Goal: Find specific page/section: Find specific page/section

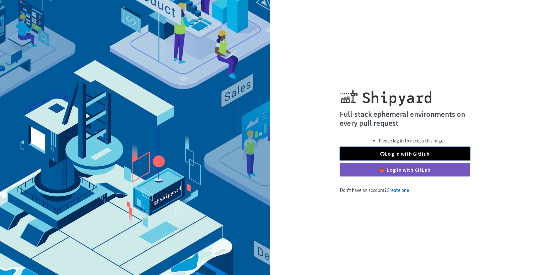
click at [366, 152] on link "Log in with GitHub" at bounding box center [405, 153] width 130 height 13
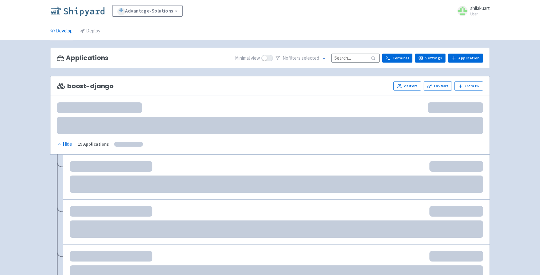
click at [94, 7] on img at bounding box center [77, 11] width 54 height 10
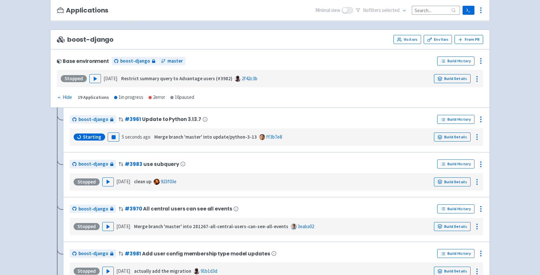
scroll to position [44, 0]
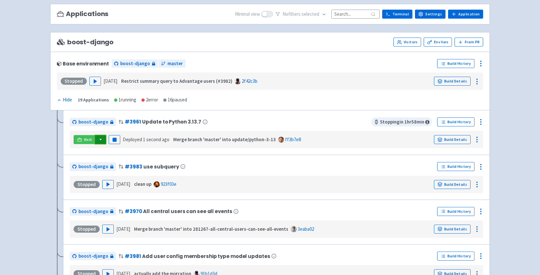
click at [100, 137] on button "button" at bounding box center [100, 139] width 11 height 9
click at [137, 164] on link "boost-django (django-admin)" at bounding box center [131, 163] width 73 height 10
click at [101, 137] on button "button" at bounding box center [100, 139] width 11 height 9
click at [116, 172] on link "boost-django (django-api)" at bounding box center [131, 172] width 73 height 10
click at [104, 141] on button "button" at bounding box center [100, 139] width 11 height 9
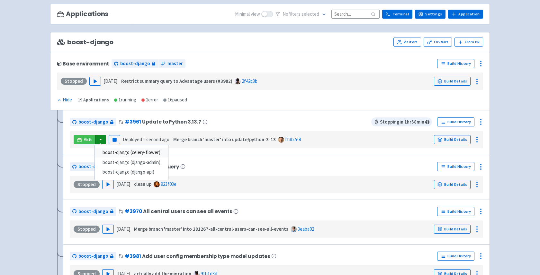
click at [110, 151] on link "boost-django (celery-flower)" at bounding box center [131, 153] width 73 height 10
